Goal: Information Seeking & Learning: Learn about a topic

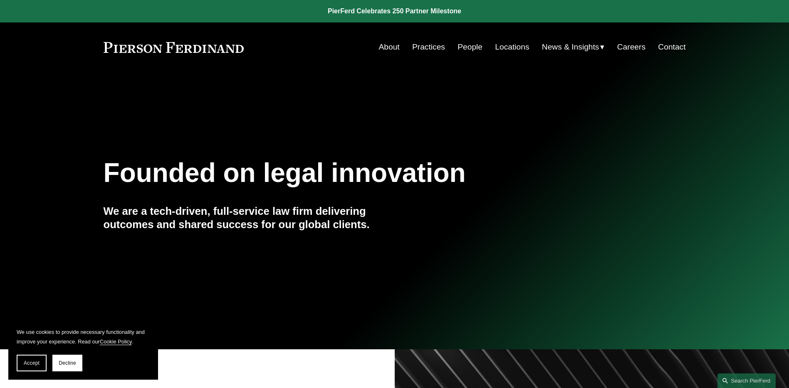
click at [472, 47] on link "People" at bounding box center [470, 47] width 25 height 16
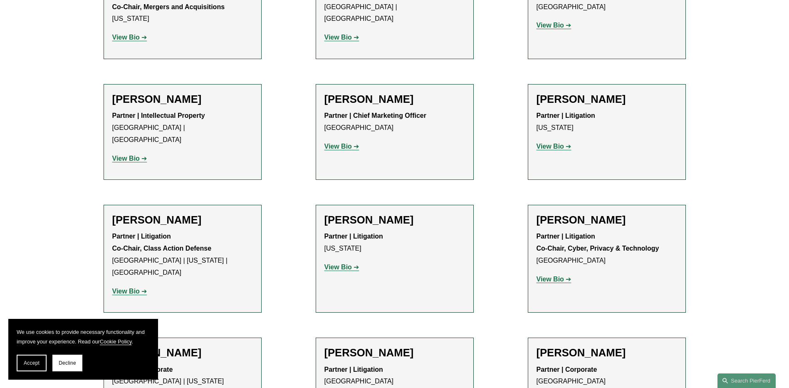
scroll to position [6959, 0]
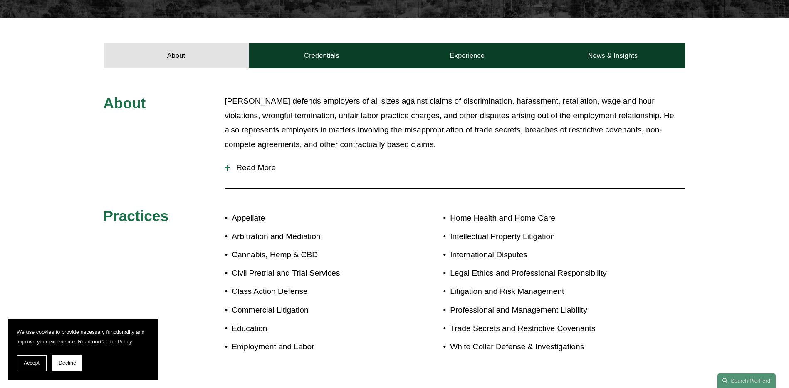
scroll to position [286, 0]
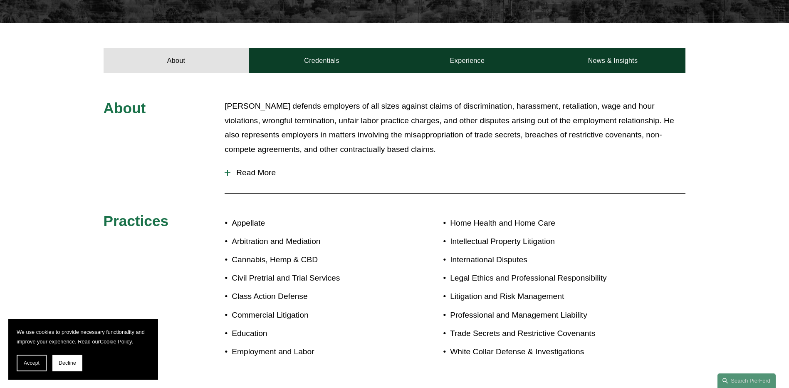
click at [261, 168] on span "Read More" at bounding box center [458, 172] width 455 height 9
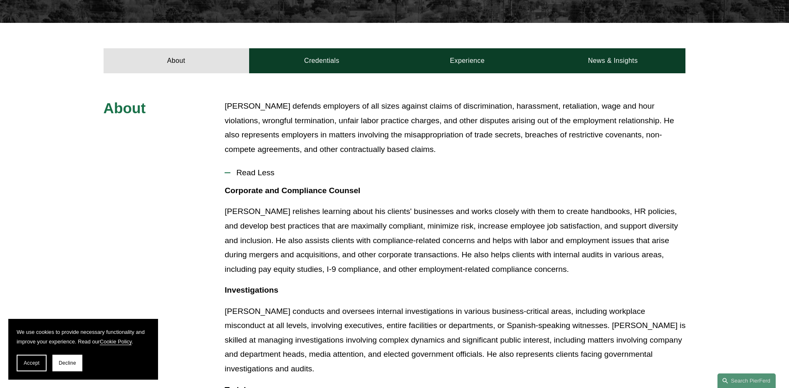
click at [256, 168] on span "Read Less" at bounding box center [458, 172] width 455 height 9
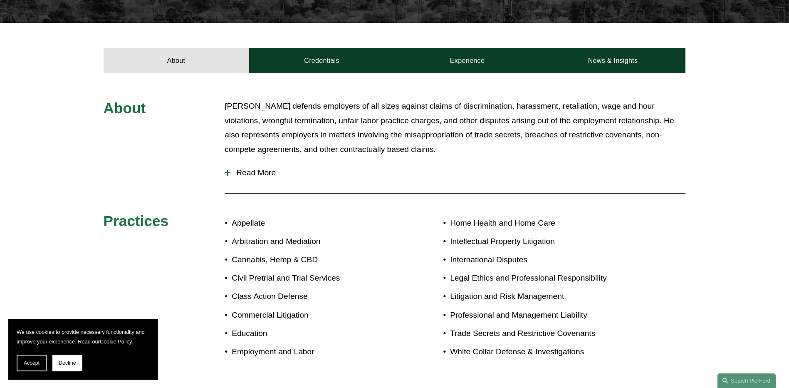
click at [245, 168] on span "Read More" at bounding box center [458, 172] width 455 height 9
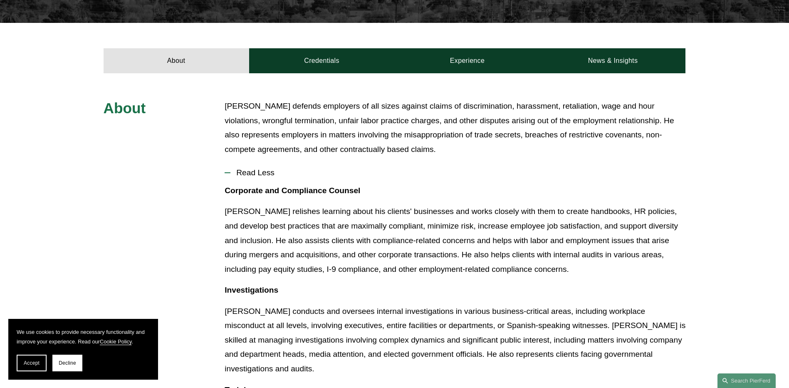
click at [245, 168] on span "Read Less" at bounding box center [458, 172] width 455 height 9
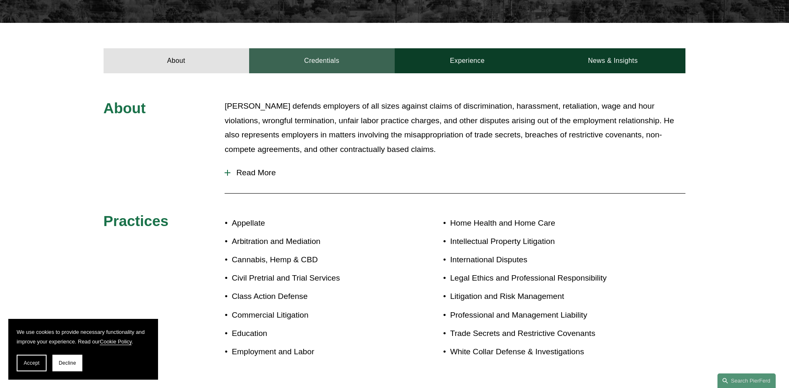
click at [320, 48] on link "Credentials" at bounding box center [322, 60] width 146 height 25
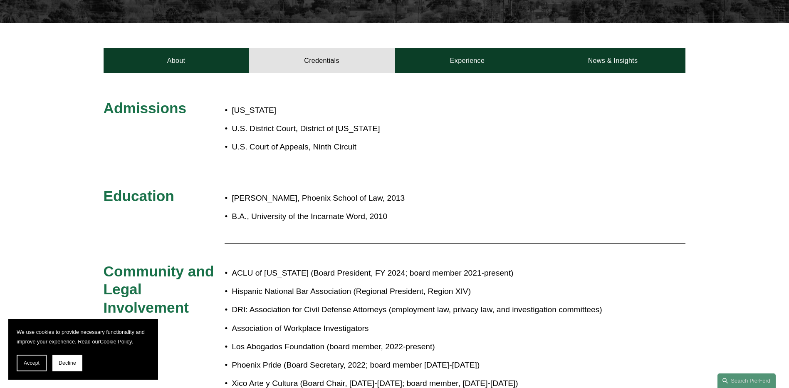
drag, startPoint x: 33, startPoint y: 362, endPoint x: 30, endPoint y: 359, distance: 4.7
click at [32, 362] on span "Accept" at bounding box center [32, 363] width 16 height 6
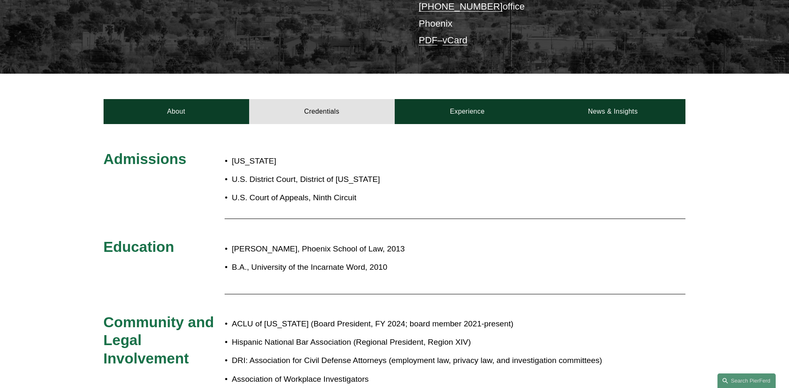
scroll to position [233, 0]
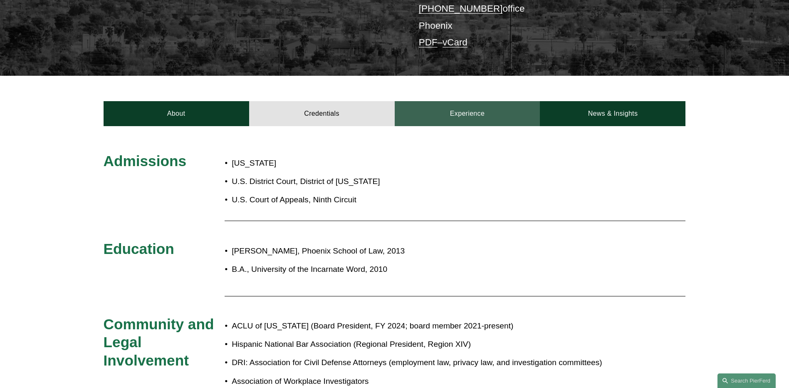
click at [466, 101] on link "Experience" at bounding box center [468, 113] width 146 height 25
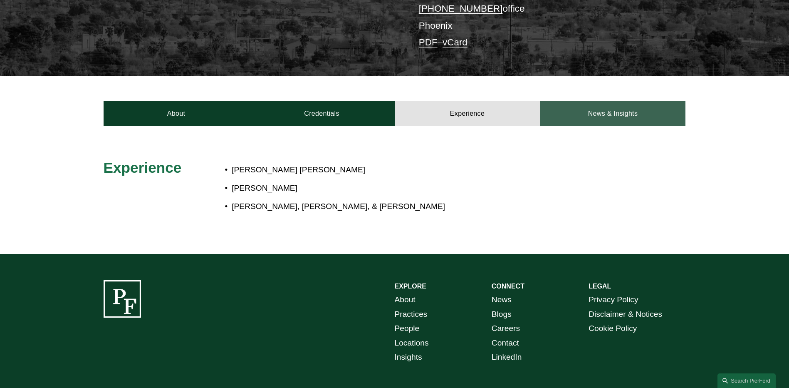
click at [606, 101] on link "News & Insights" at bounding box center [613, 113] width 146 height 25
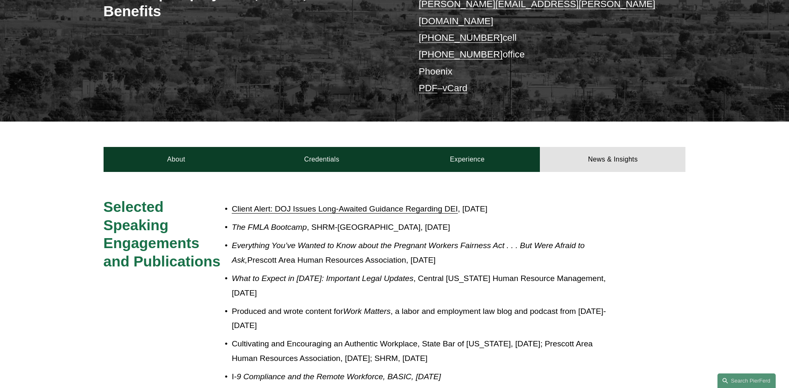
scroll to position [186, 0]
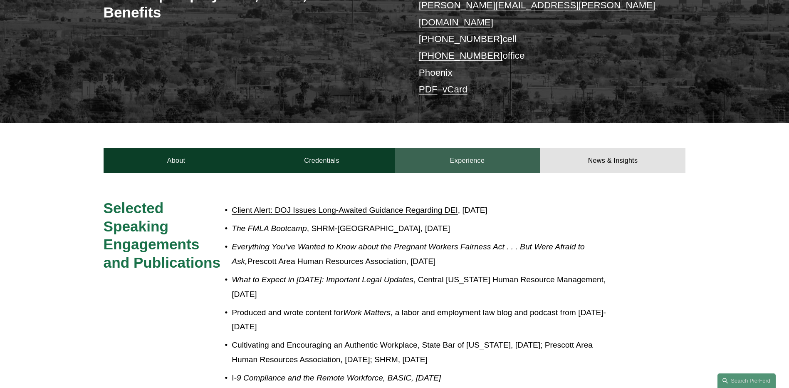
click at [476, 148] on link "Experience" at bounding box center [468, 160] width 146 height 25
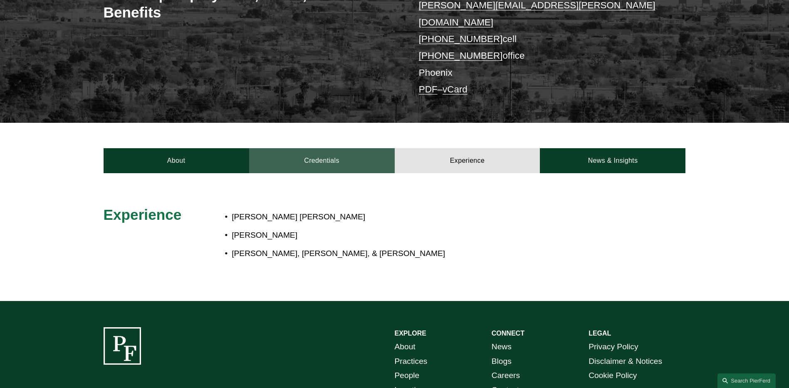
click at [323, 148] on link "Credentials" at bounding box center [322, 160] width 146 height 25
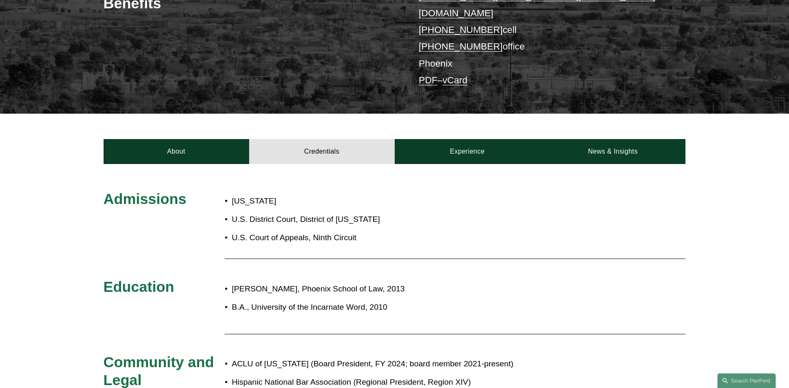
scroll to position [196, 0]
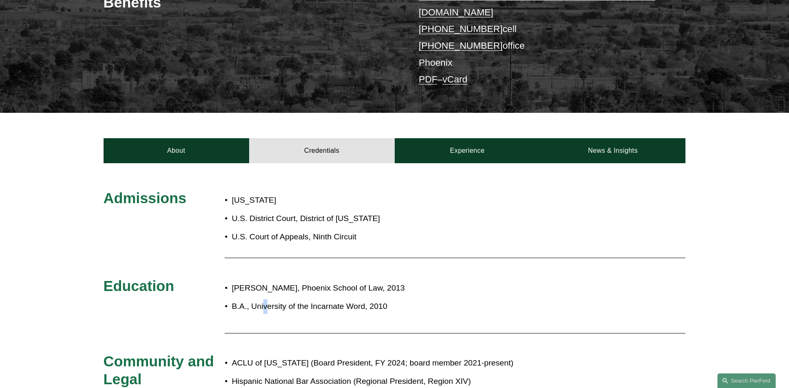
click at [266, 285] on ul "J.D., Phoenix School of Law, 2013 B.A., University of the Incarnate Word, 2010" at bounding box center [419, 297] width 388 height 33
drag, startPoint x: 266, startPoint y: 285, endPoint x: 253, endPoint y: 291, distance: 14.4
click at [253, 299] on p "B.A., University of the Incarnate Word, 2010" at bounding box center [422, 306] width 381 height 15
drag, startPoint x: 253, startPoint y: 292, endPoint x: 365, endPoint y: 289, distance: 111.6
click at [365, 299] on p "B.A., University of the Incarnate Word, 2010" at bounding box center [422, 306] width 381 height 15
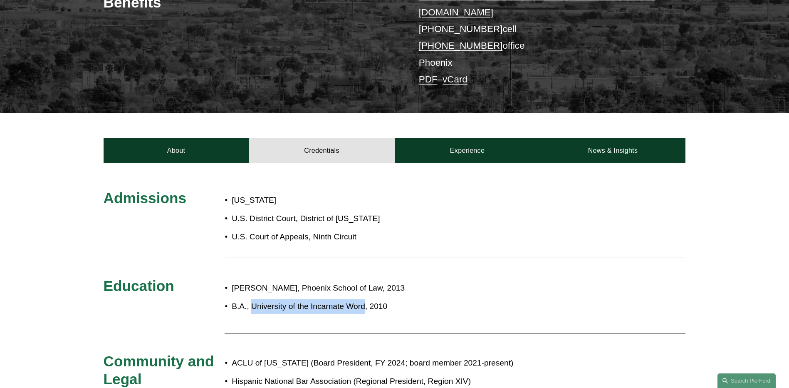
drag, startPoint x: 365, startPoint y: 289, endPoint x: 340, endPoint y: 293, distance: 25.3
copy p "University of the Incarnate Word"
